Goal: Obtain resource: Download file/media

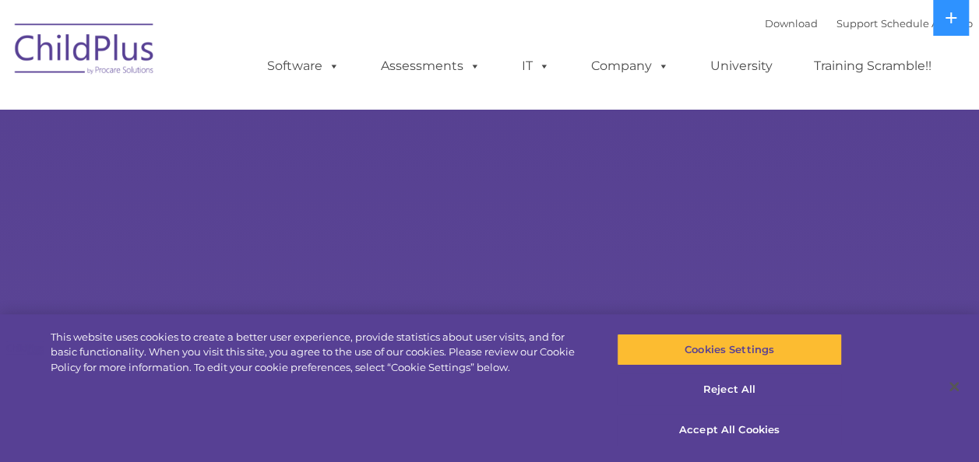
select select "MEDIUM"
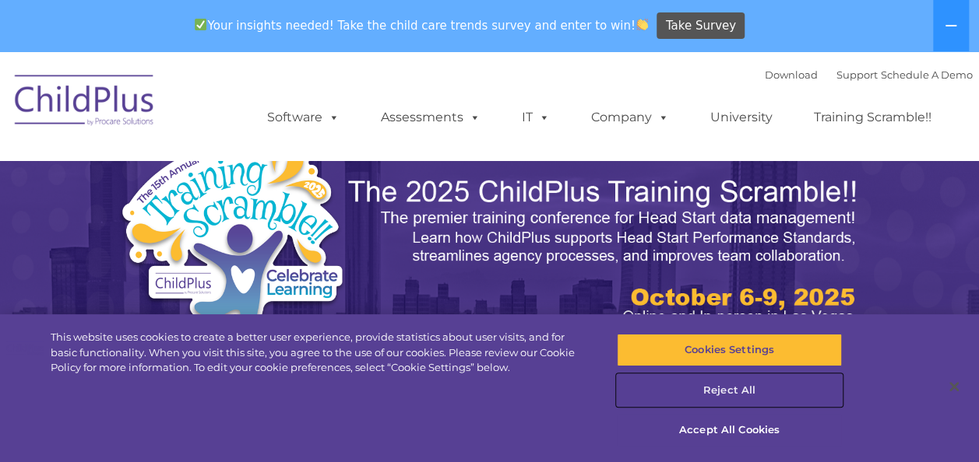
click at [720, 387] on button "Reject All" at bounding box center [729, 390] width 225 height 33
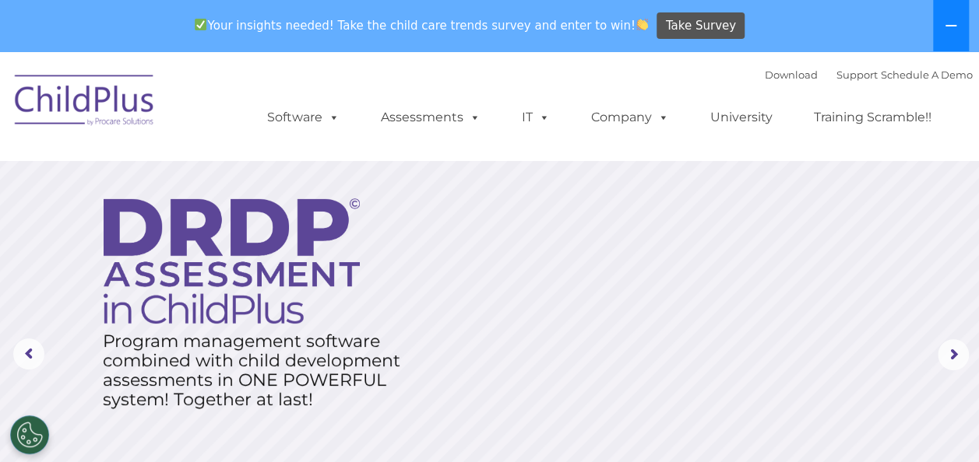
click at [945, 30] on icon at bounding box center [950, 25] width 12 height 12
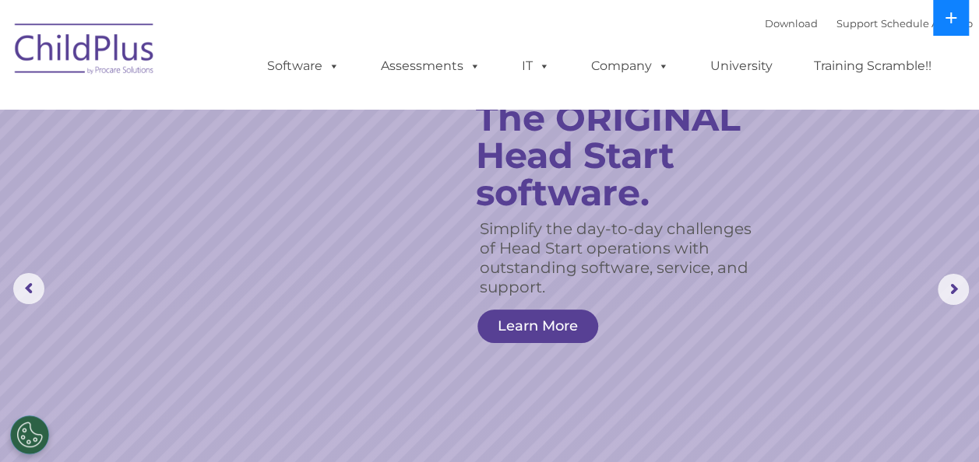
scroll to position [46, 0]
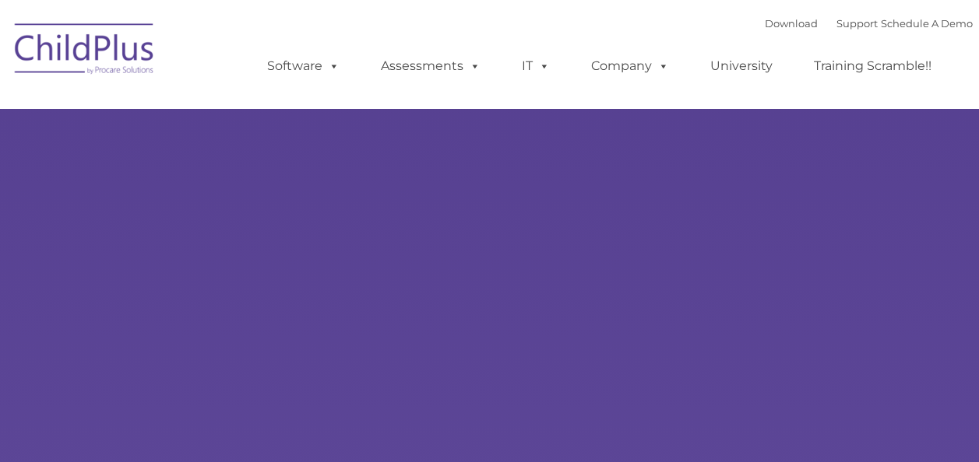
type input ""
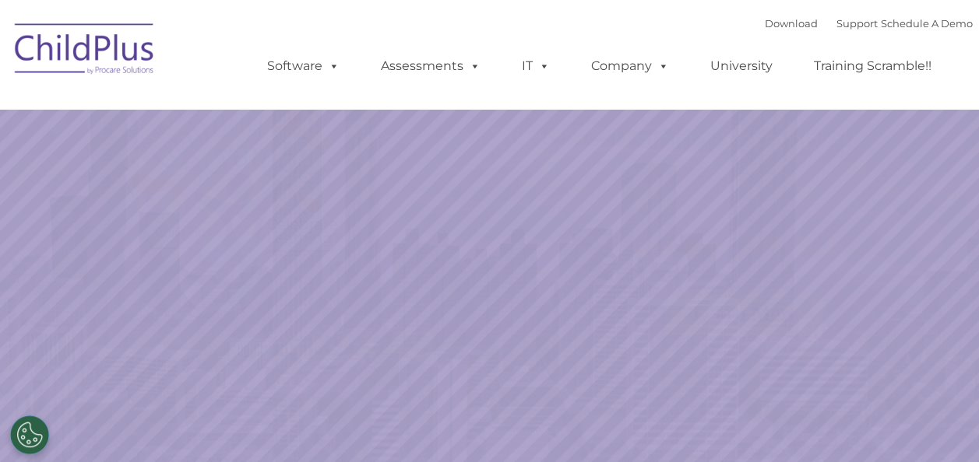
select select "MEDIUM"
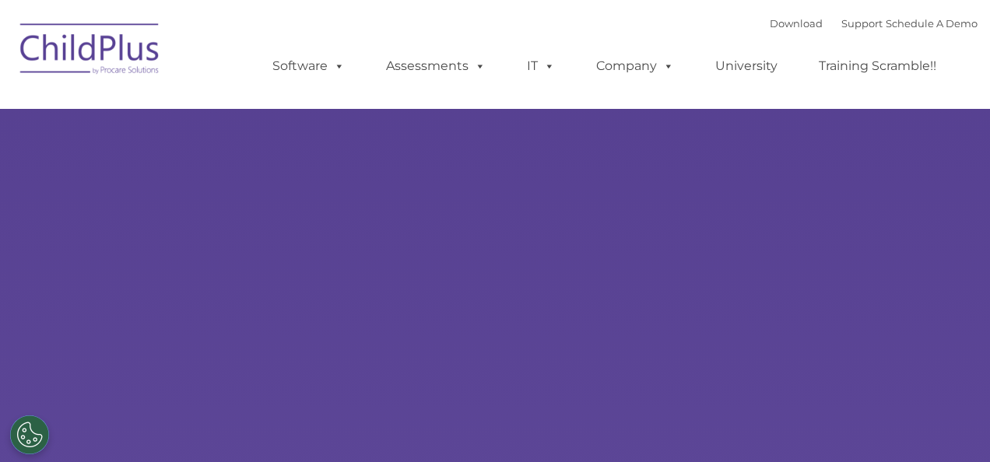
type input ""
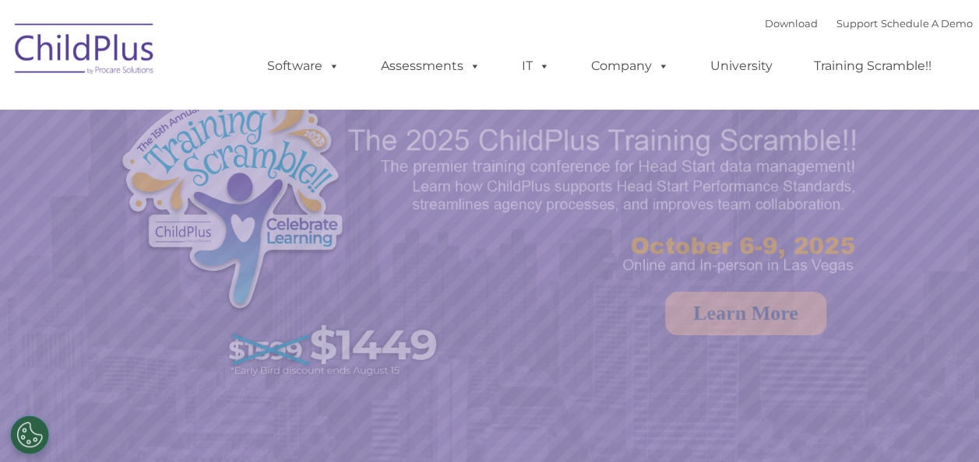
select select "MEDIUM"
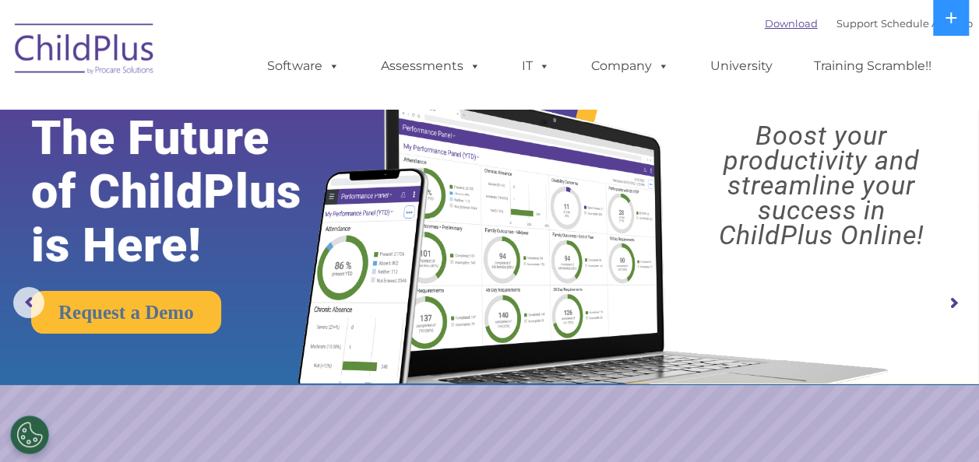
click at [779, 20] on link "Download" at bounding box center [791, 23] width 53 height 12
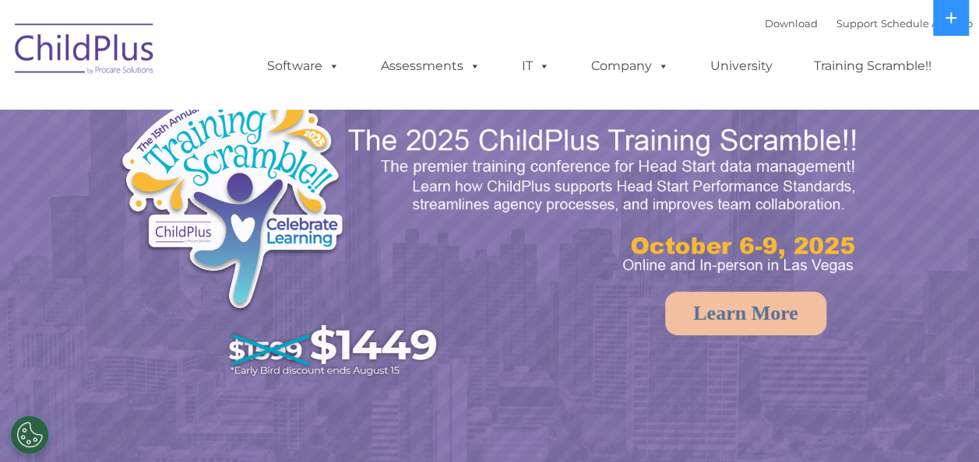
select select "MEDIUM"
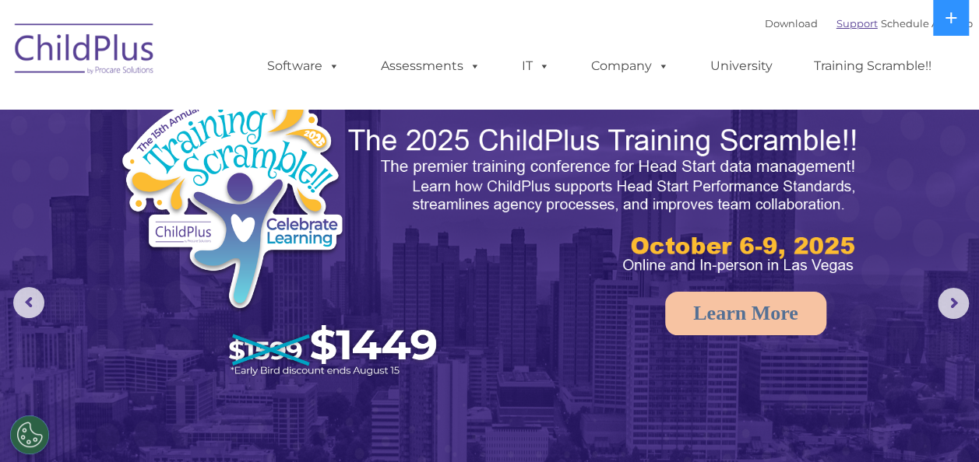
click at [836, 23] on link "Support" at bounding box center [856, 23] width 41 height 12
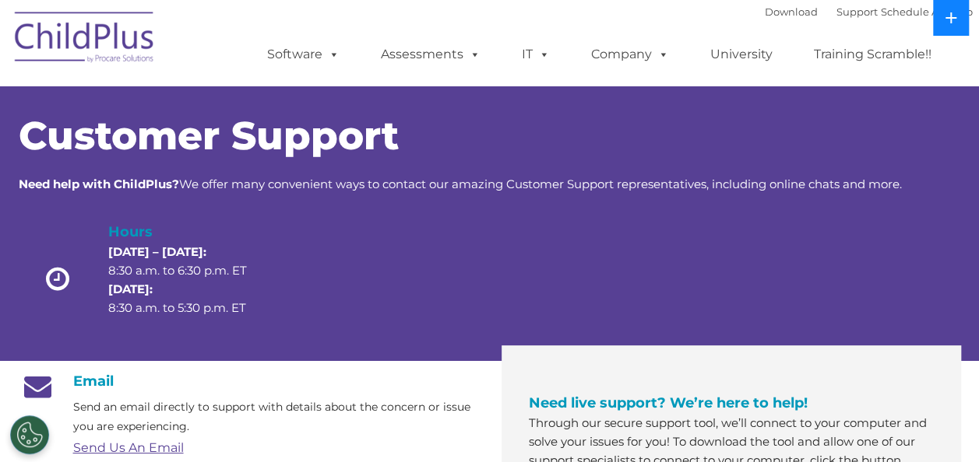
click at [948, 12] on icon at bounding box center [950, 18] width 12 height 12
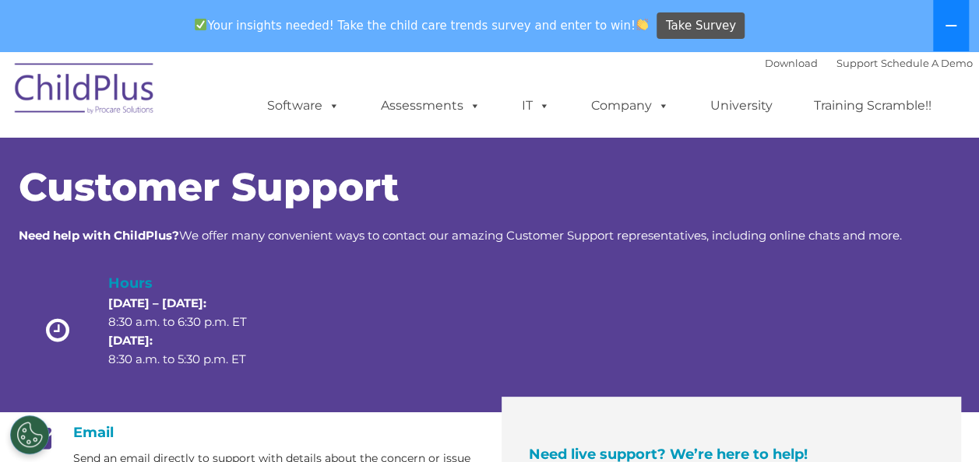
click at [948, 12] on button at bounding box center [951, 25] width 36 height 51
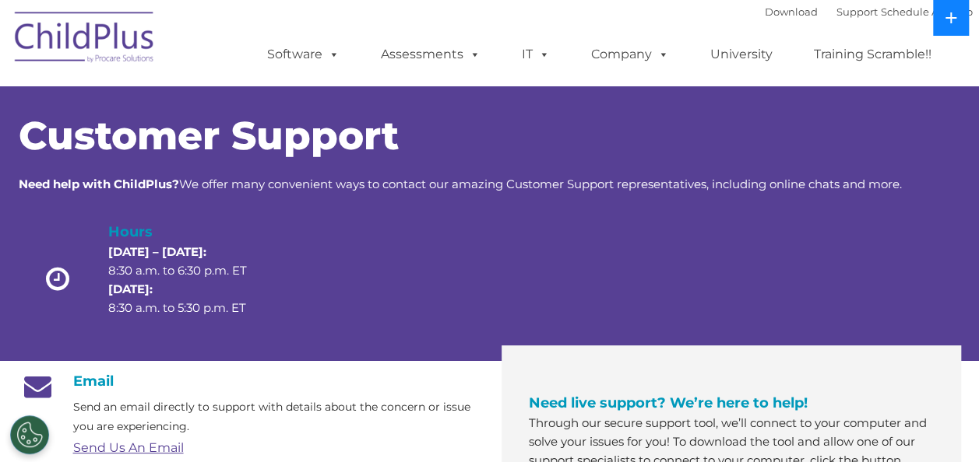
click at [948, 12] on icon at bounding box center [950, 18] width 12 height 12
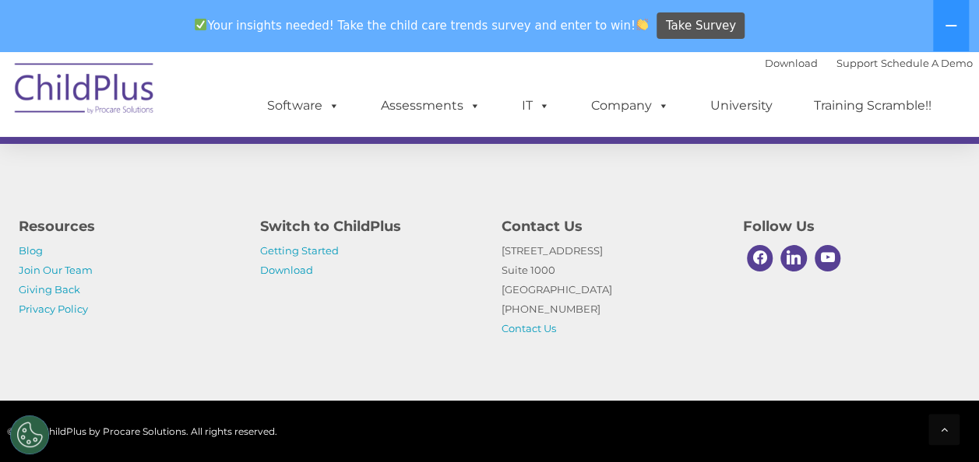
scroll to position [1122, 0]
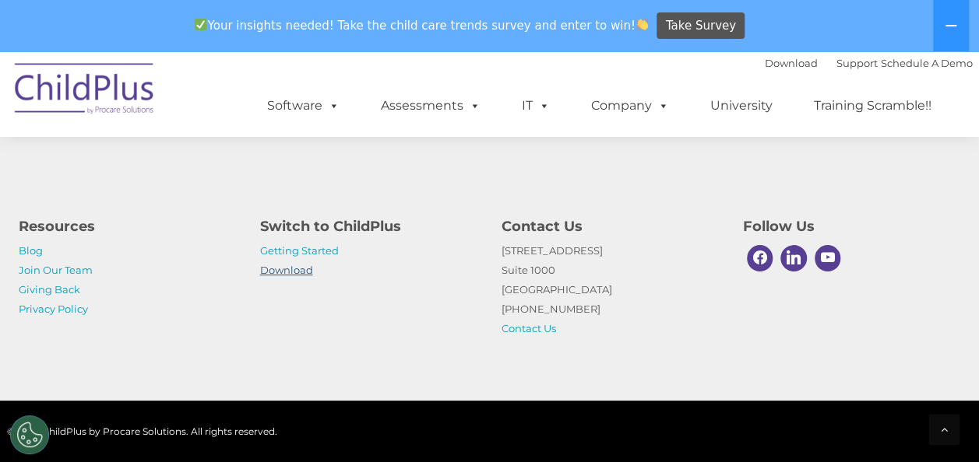
click at [297, 271] on link "Download" at bounding box center [286, 270] width 53 height 12
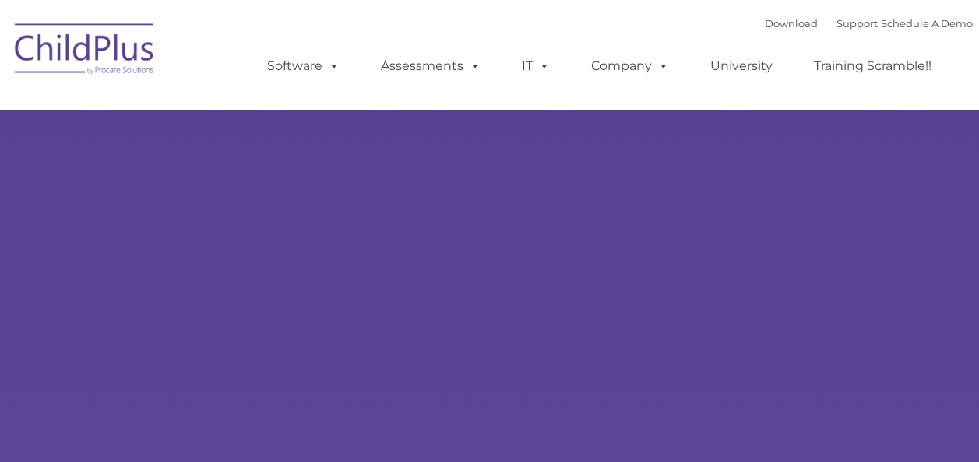
type input ""
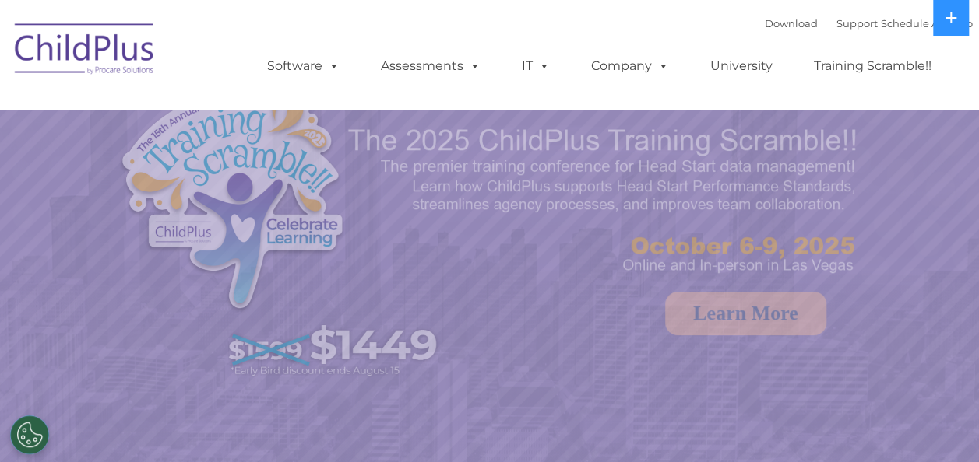
select select "MEDIUM"
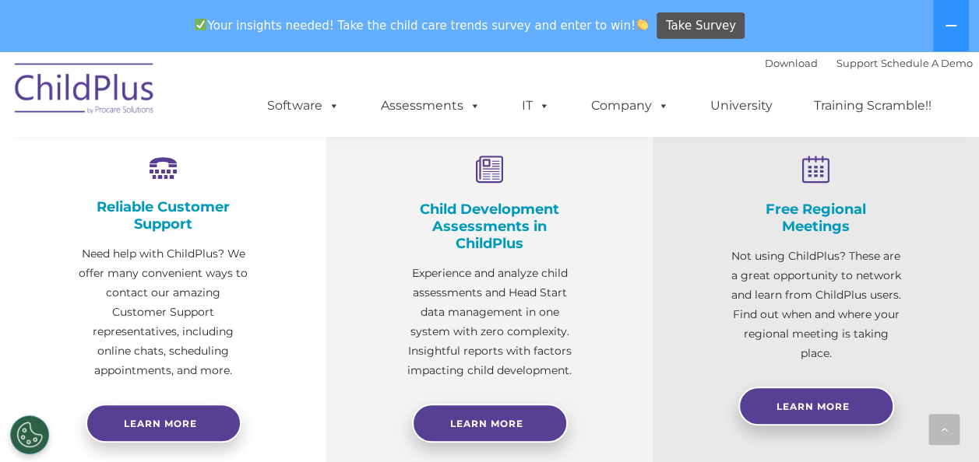
scroll to position [582, 0]
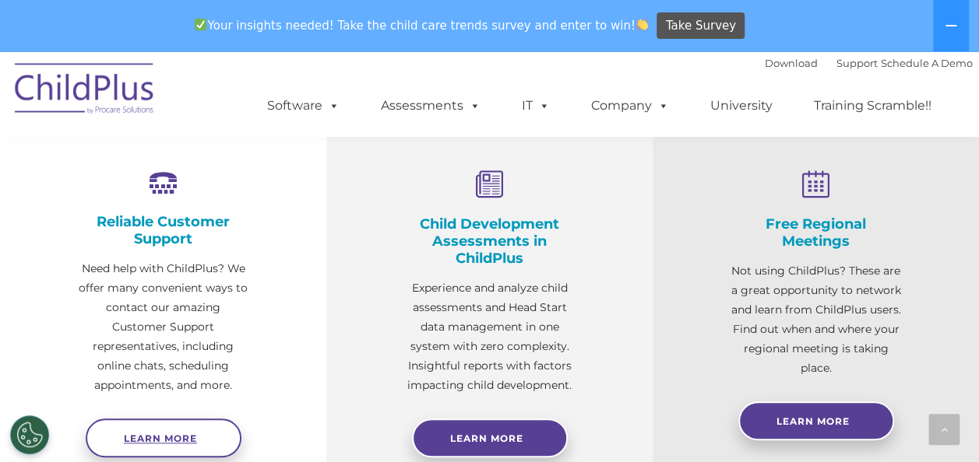
click at [174, 433] on span "Learn more" at bounding box center [160, 439] width 73 height 12
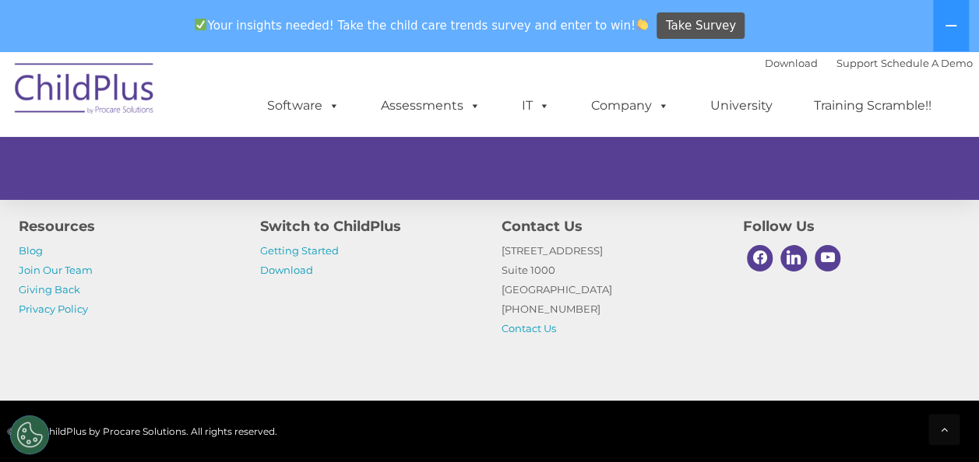
scroll to position [1122, 0]
